Goal: Information Seeking & Learning: Learn about a topic

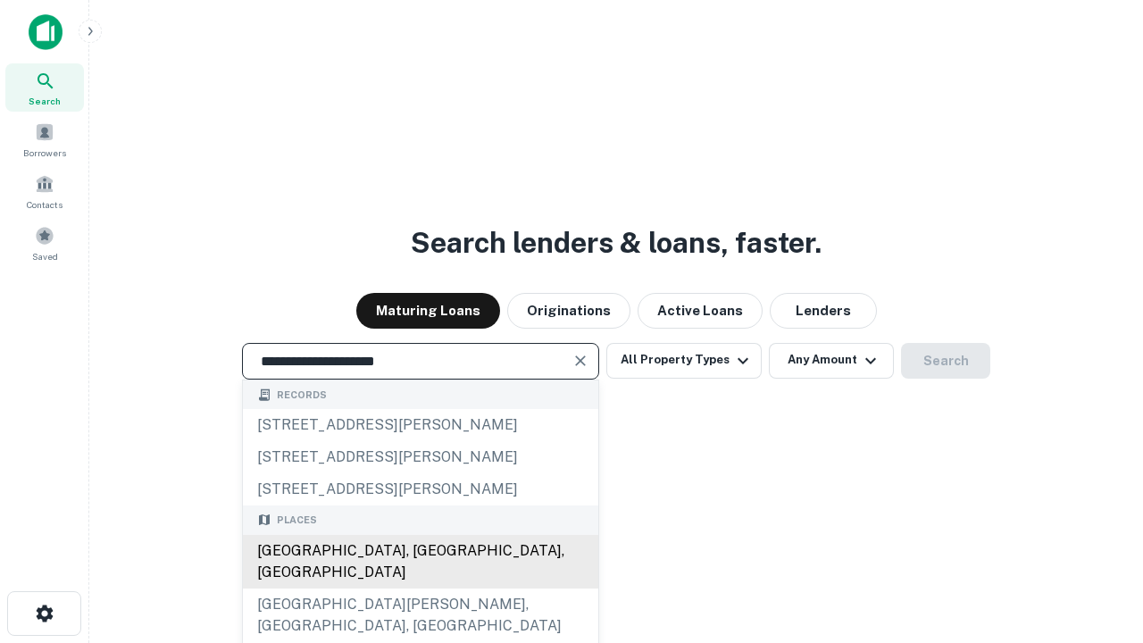
click at [420, 588] on div "[GEOGRAPHIC_DATA], [GEOGRAPHIC_DATA], [GEOGRAPHIC_DATA]" at bounding box center [420, 562] width 355 height 54
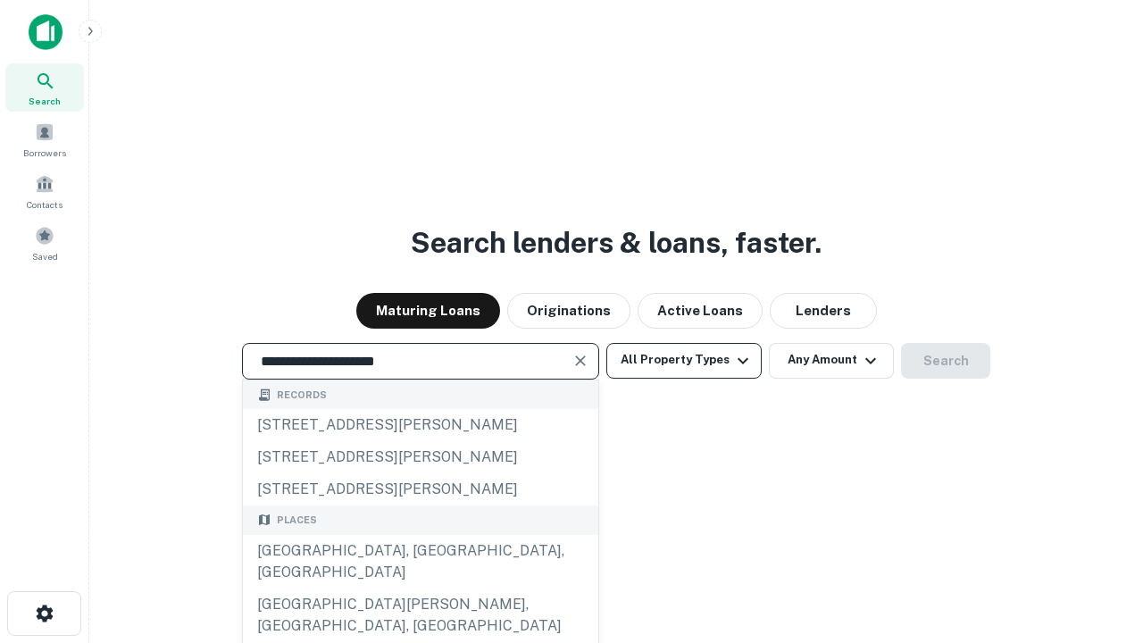
click at [684, 360] on button "All Property Types" at bounding box center [683, 361] width 155 height 36
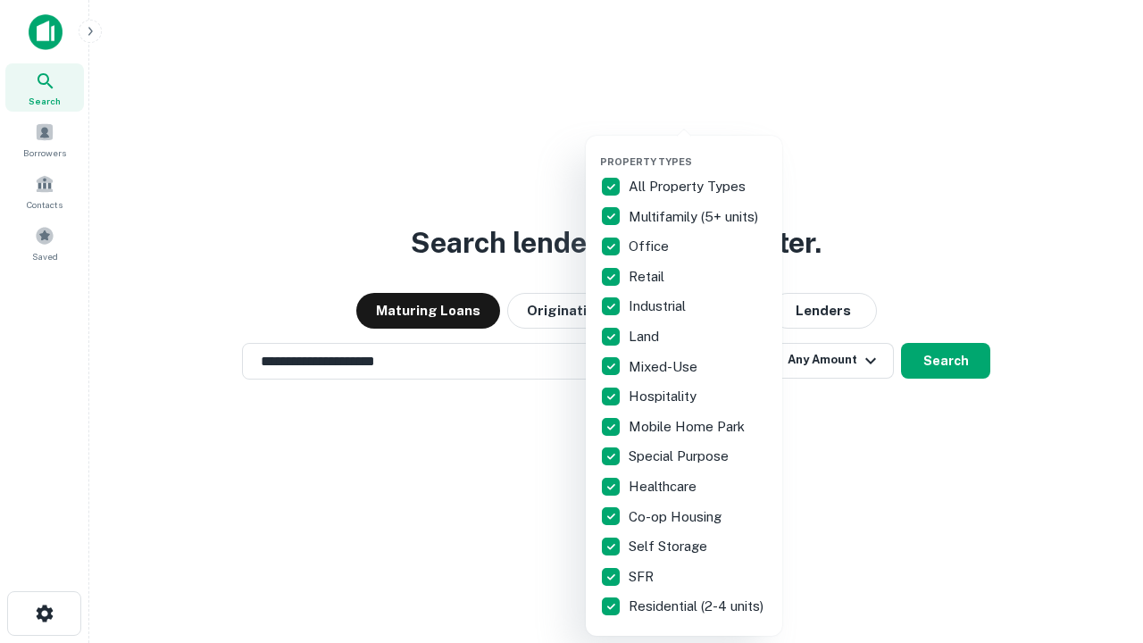
type input "**********"
click at [698, 150] on button "button" at bounding box center [698, 150] width 196 height 1
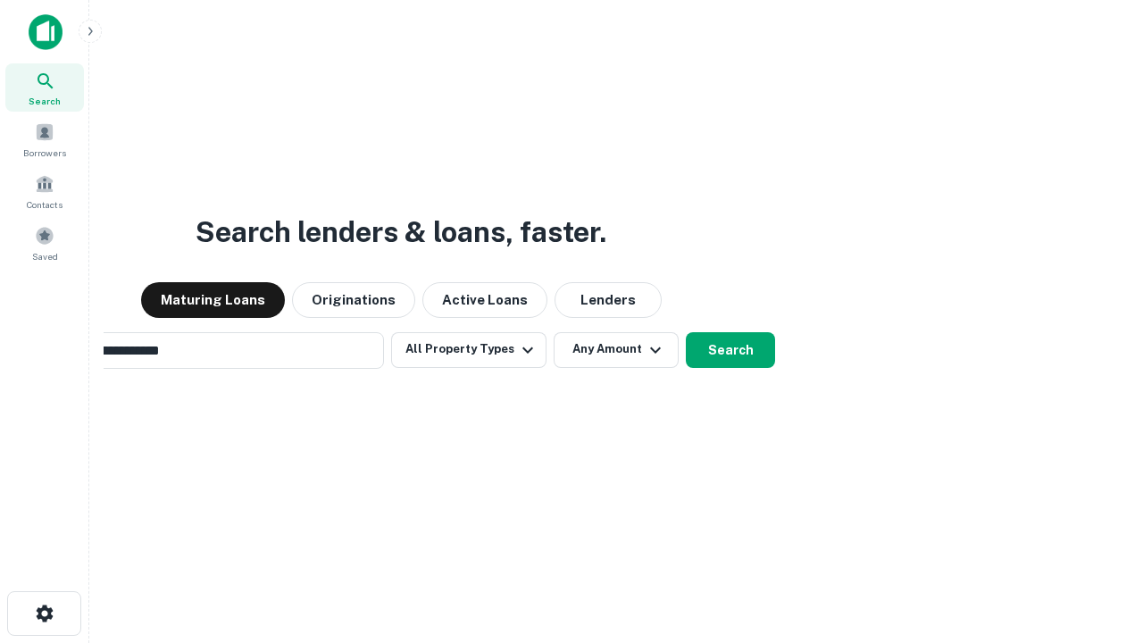
scroll to position [28, 0]
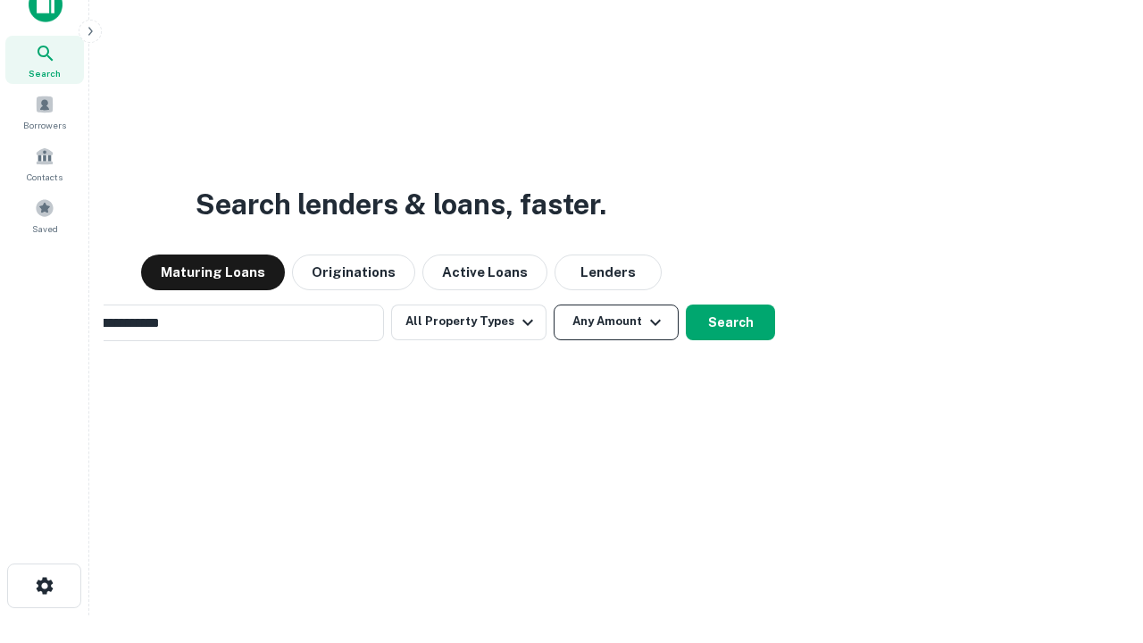
click at [553, 304] on button "Any Amount" at bounding box center [615, 322] width 125 height 36
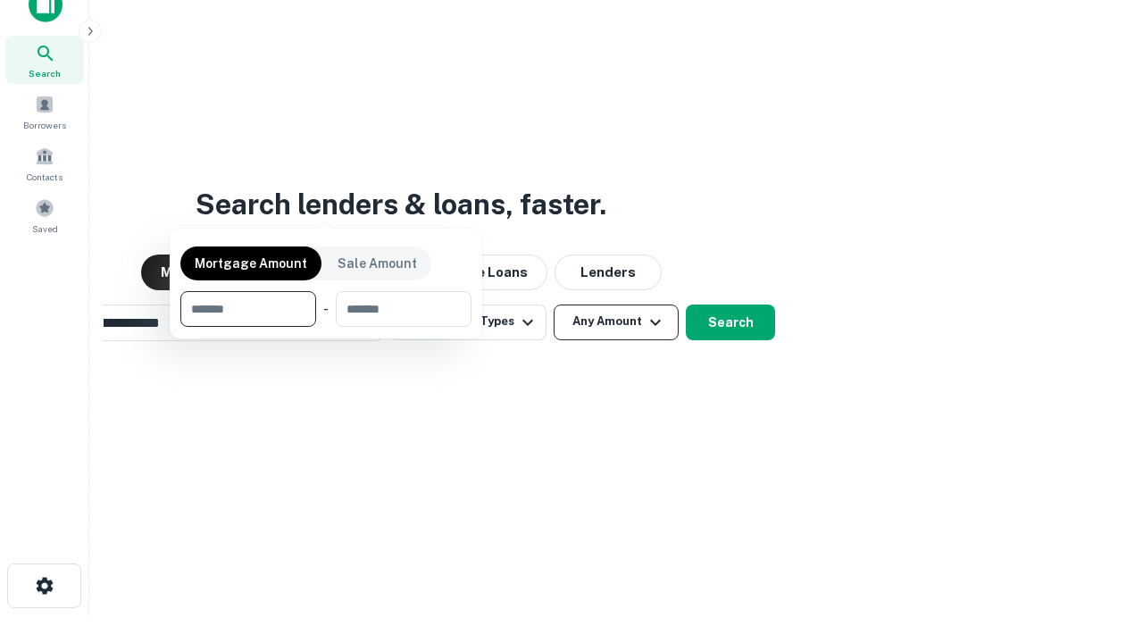
scroll to position [29, 0]
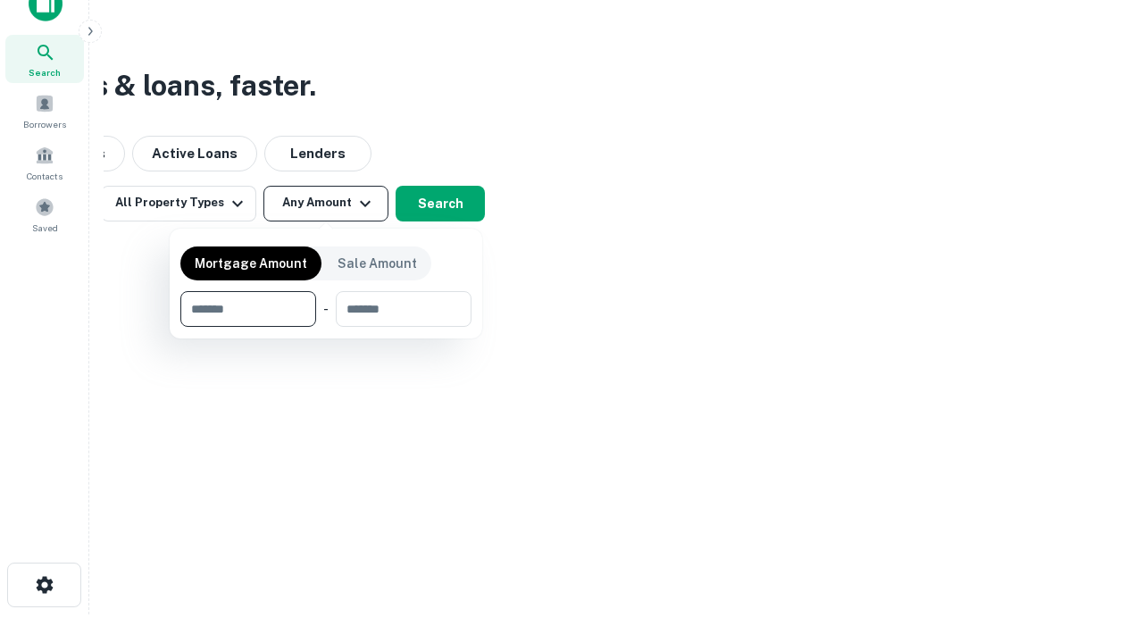
type input "*******"
click at [326, 327] on button "button" at bounding box center [325, 327] width 291 height 1
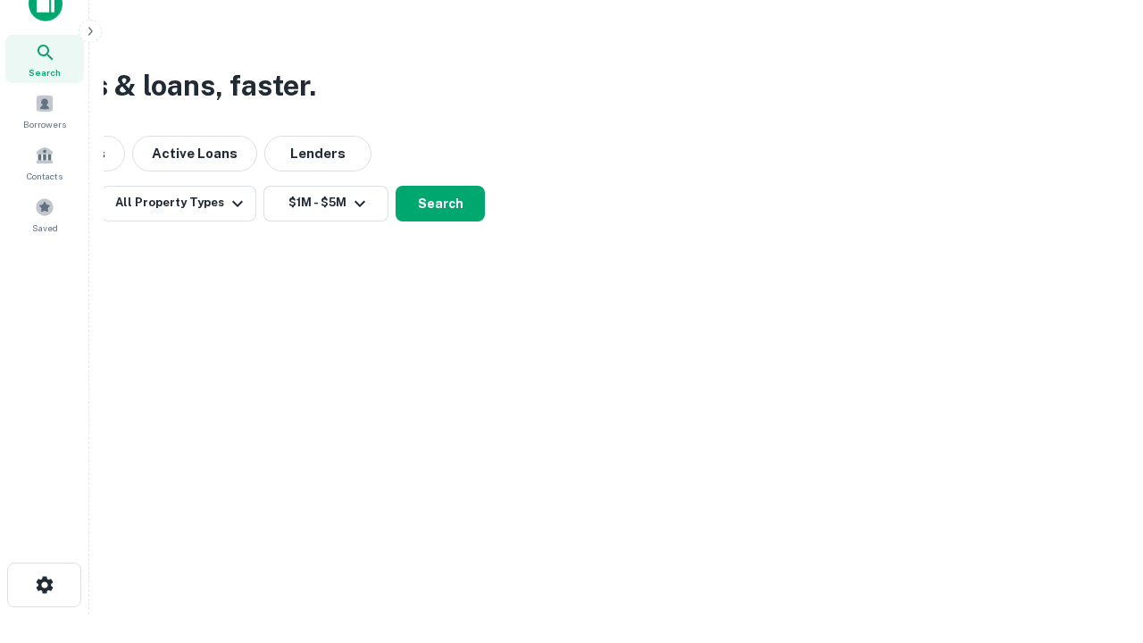
scroll to position [28, 0]
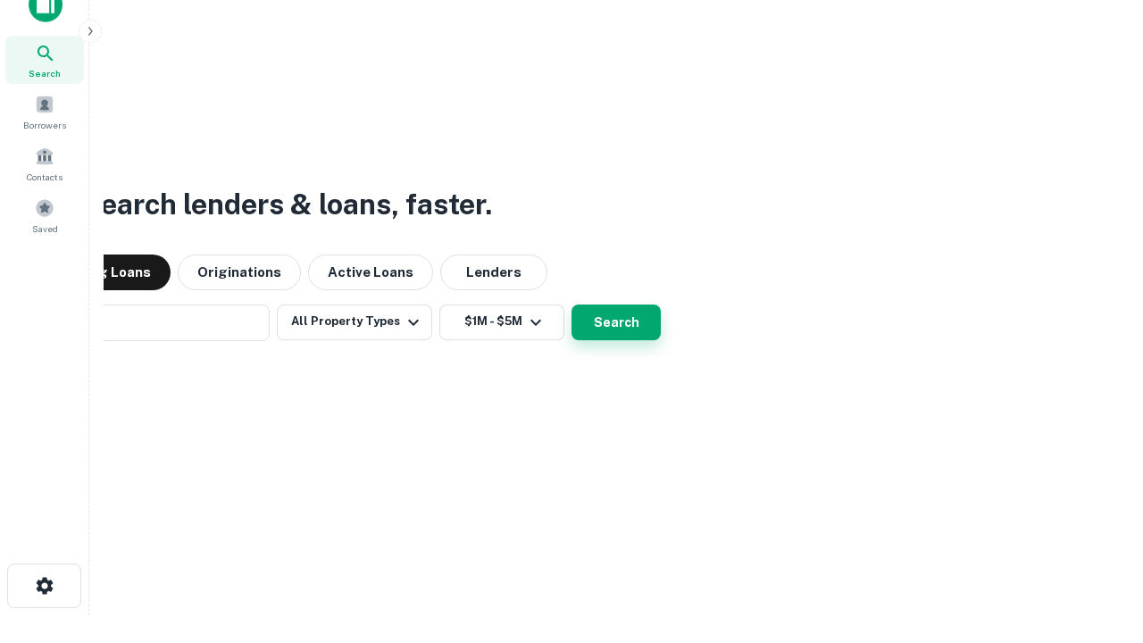
click at [571, 304] on button "Search" at bounding box center [615, 322] width 89 height 36
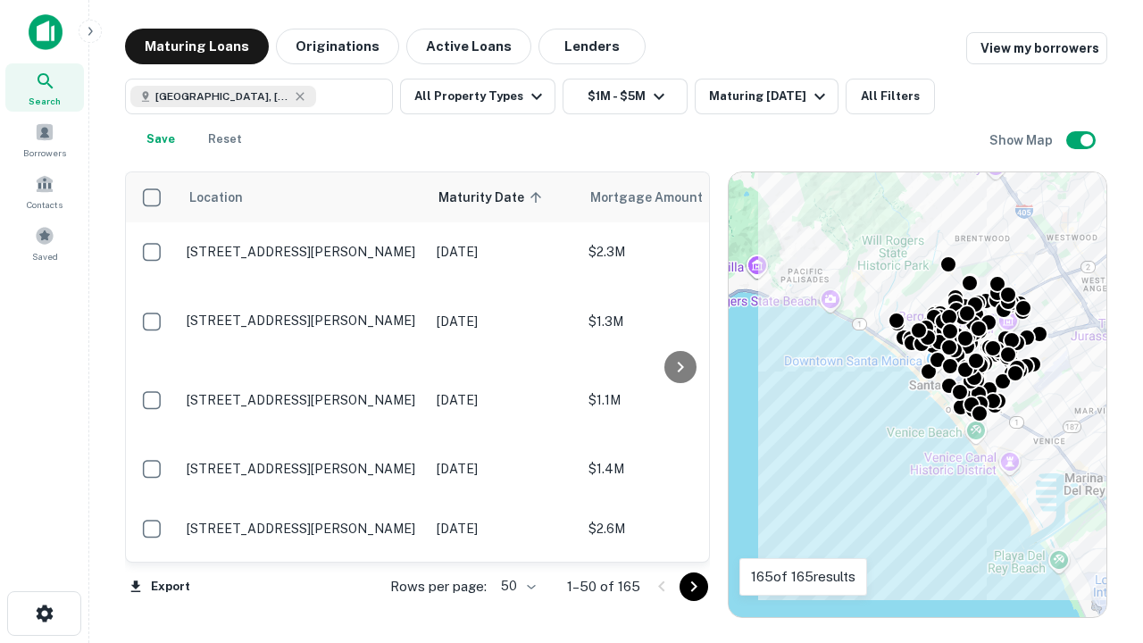
click at [515, 586] on body "Search Borrowers Contacts Saved Maturing Loans Originations Active Loans Lender…" at bounding box center [571, 321] width 1143 height 643
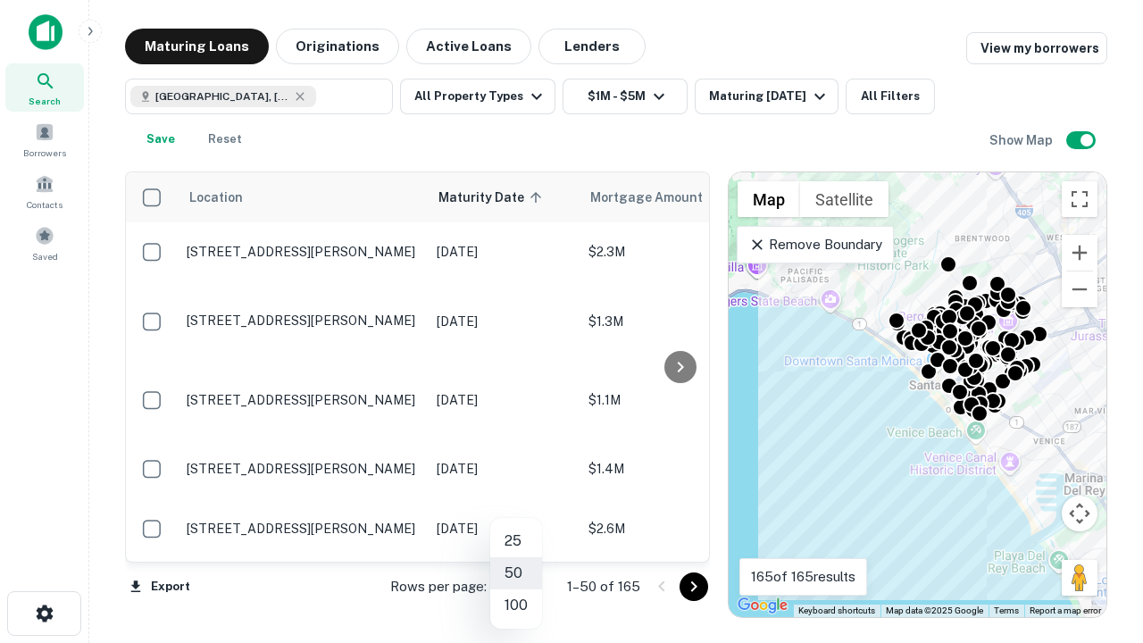
click at [516, 541] on li "25" at bounding box center [516, 541] width 52 height 32
